Goal: Use online tool/utility: Utilize a website feature to perform a specific function

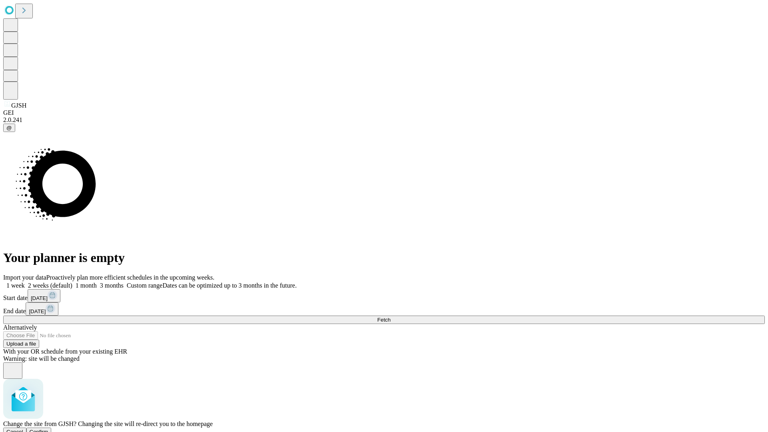
click at [48, 429] on span "Confirm" at bounding box center [39, 432] width 19 height 6
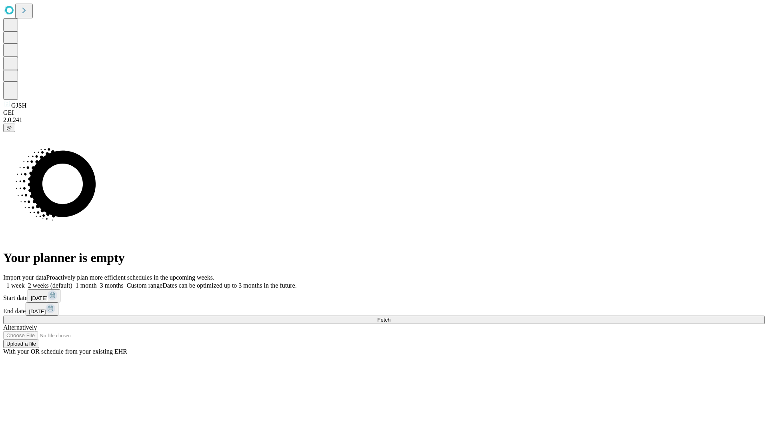
click at [97, 282] on label "1 month" at bounding box center [84, 285] width 24 height 7
click at [390, 317] on span "Fetch" at bounding box center [383, 320] width 13 height 6
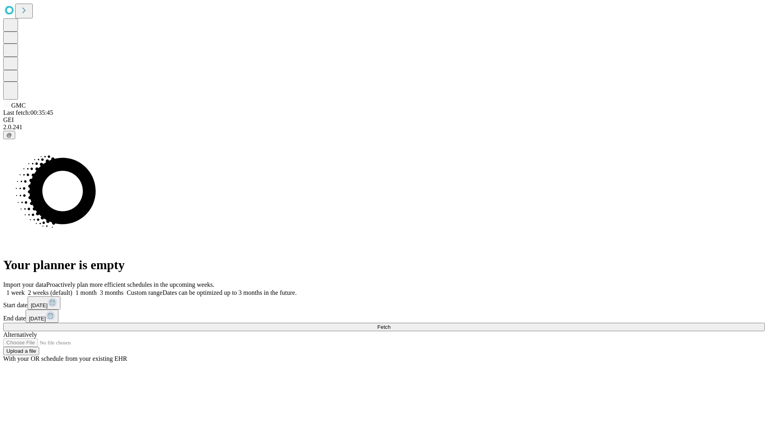
click at [97, 289] on label "1 month" at bounding box center [84, 292] width 24 height 7
click at [390, 324] on span "Fetch" at bounding box center [383, 327] width 13 height 6
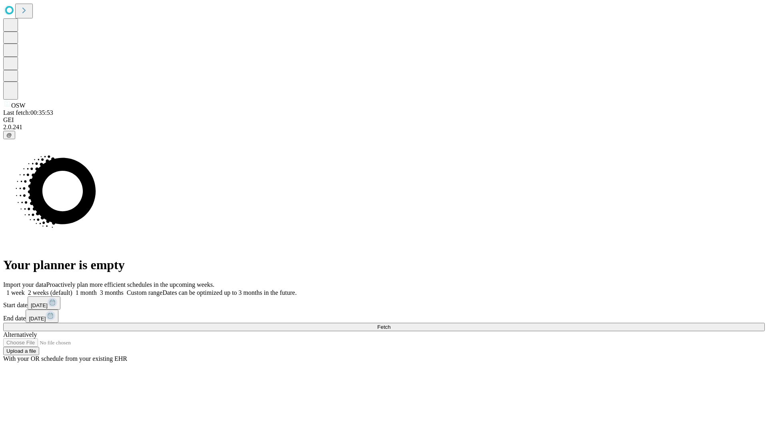
click at [97, 289] on label "1 month" at bounding box center [84, 292] width 24 height 7
click at [390, 324] on span "Fetch" at bounding box center [383, 327] width 13 height 6
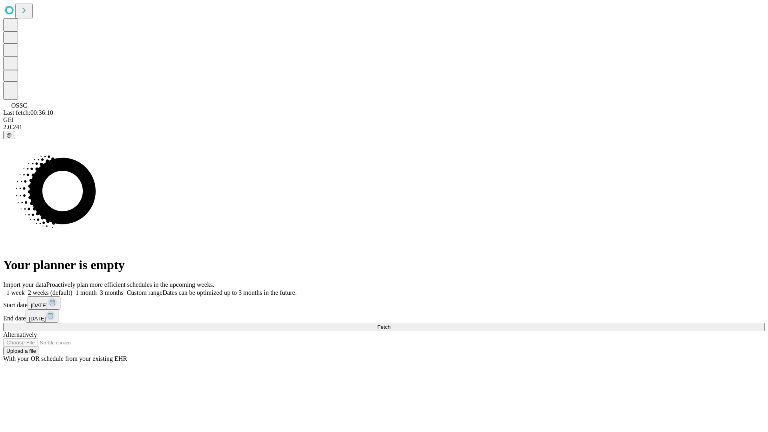
click at [97, 289] on label "1 month" at bounding box center [84, 292] width 24 height 7
click at [390, 324] on span "Fetch" at bounding box center [383, 327] width 13 height 6
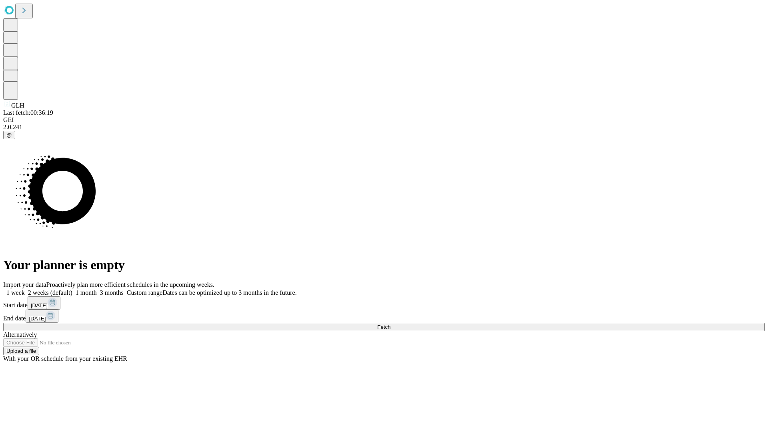
click at [97, 289] on label "1 month" at bounding box center [84, 292] width 24 height 7
click at [390, 324] on span "Fetch" at bounding box center [383, 327] width 13 height 6
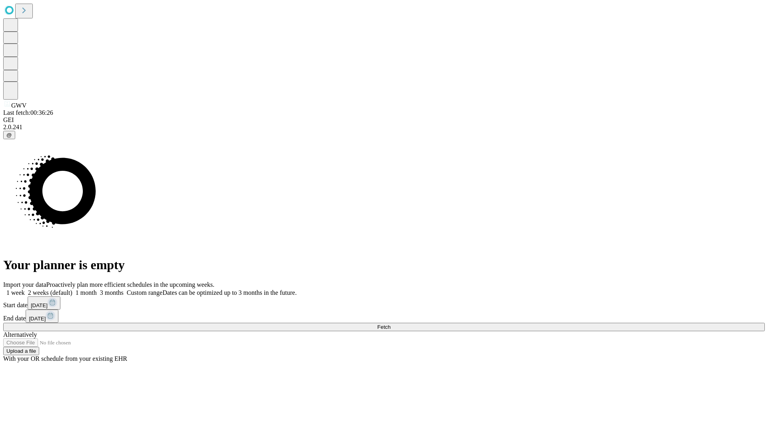
click at [97, 289] on label "1 month" at bounding box center [84, 292] width 24 height 7
click at [390, 324] on span "Fetch" at bounding box center [383, 327] width 13 height 6
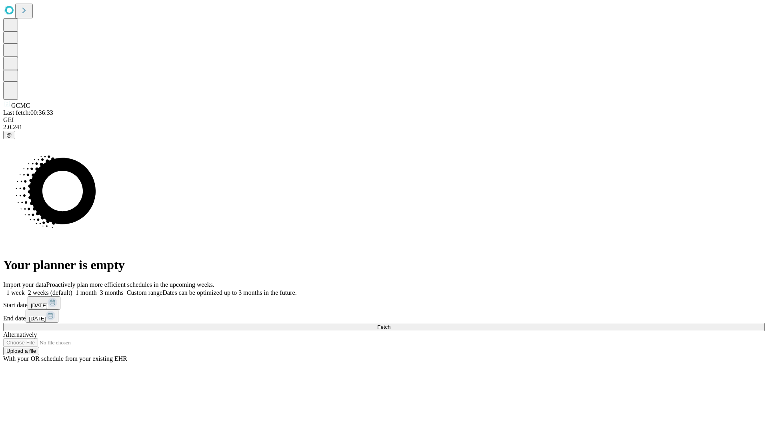
click at [97, 289] on label "1 month" at bounding box center [84, 292] width 24 height 7
click at [390, 324] on span "Fetch" at bounding box center [383, 327] width 13 height 6
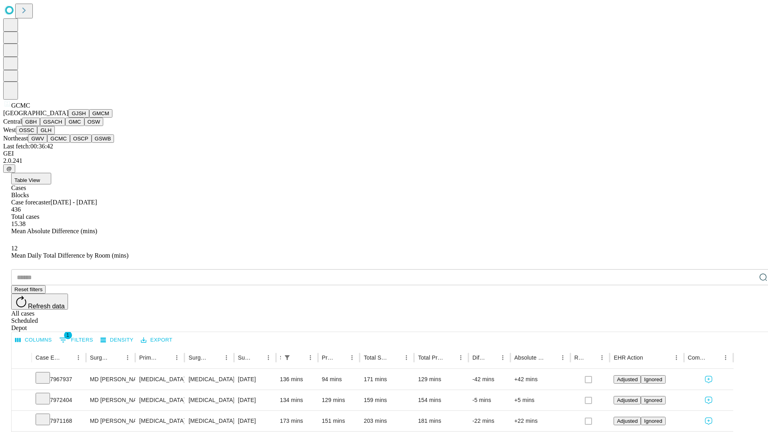
click at [70, 143] on button "OSCP" at bounding box center [81, 138] width 22 height 8
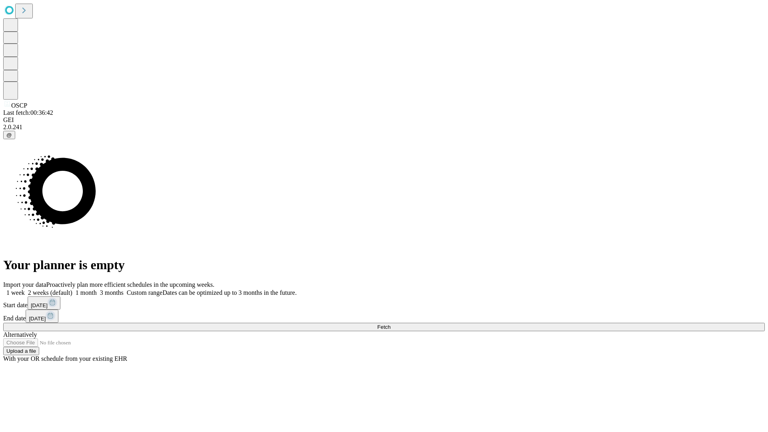
click at [97, 289] on label "1 month" at bounding box center [84, 292] width 24 height 7
click at [390, 324] on span "Fetch" at bounding box center [383, 327] width 13 height 6
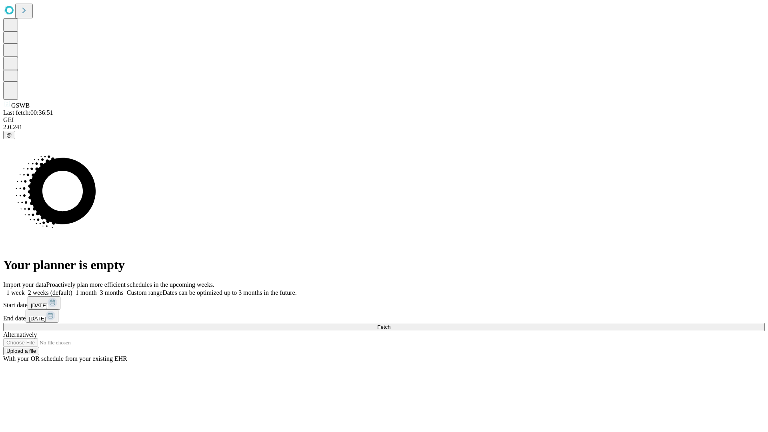
click at [97, 289] on label "1 month" at bounding box center [84, 292] width 24 height 7
click at [390, 324] on span "Fetch" at bounding box center [383, 327] width 13 height 6
